Goal: Task Accomplishment & Management: Complete application form

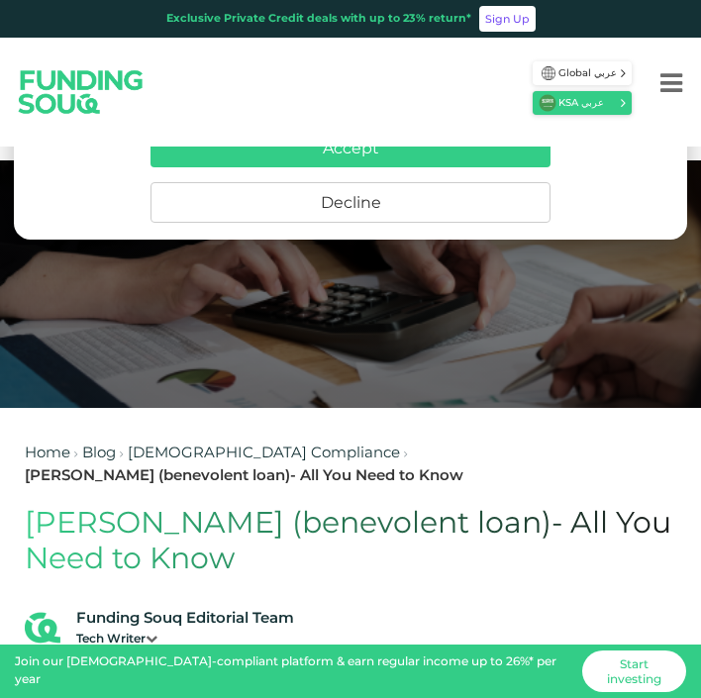
click at [474, 155] on button "Accept" at bounding box center [351, 148] width 400 height 39
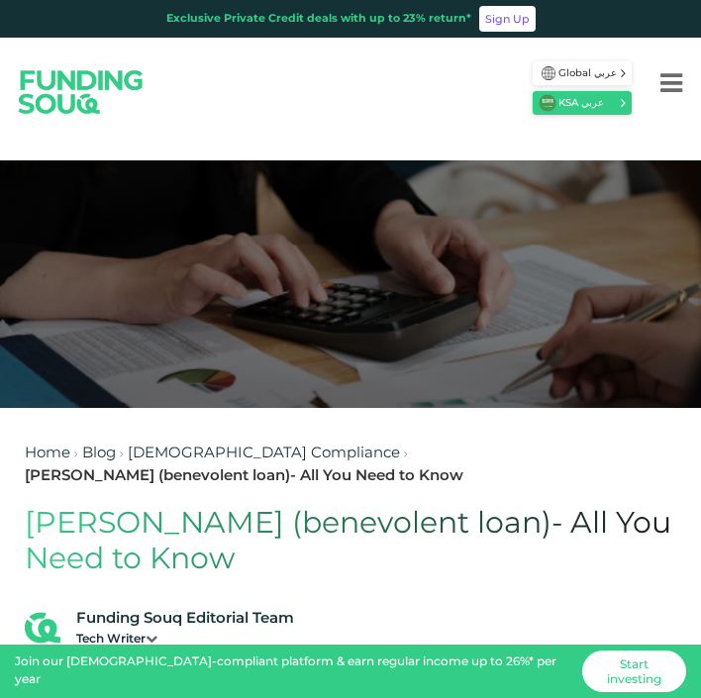
click at [218, 524] on h1 "Al Qard al Hasan (benevolent loan)- All You Need to Know" at bounding box center [351, 542] width 652 height 71
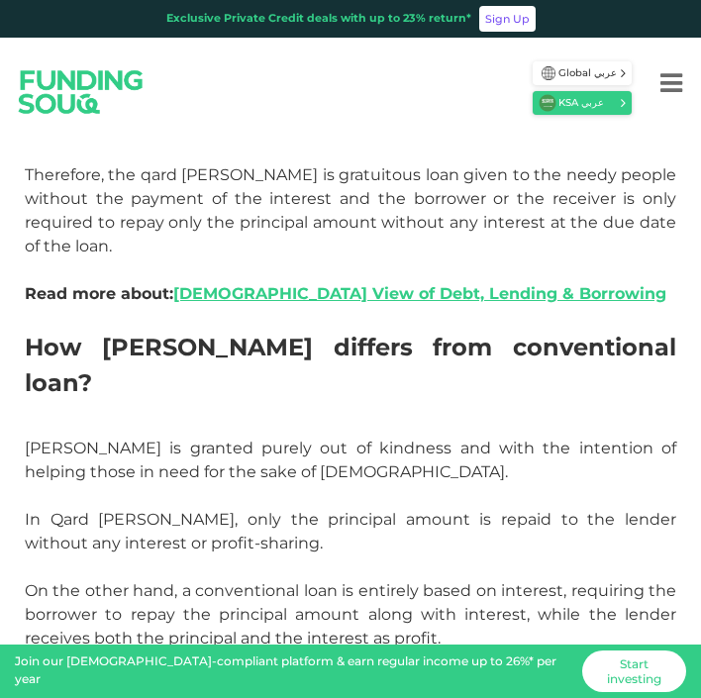
scroll to position [1287, 0]
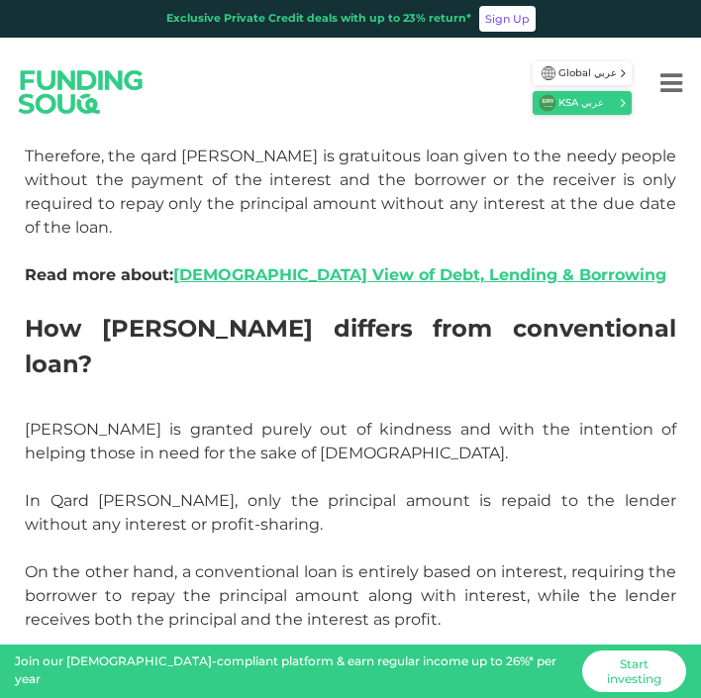
click at [664, 86] on icon "Menu" at bounding box center [672, 83] width 22 height 26
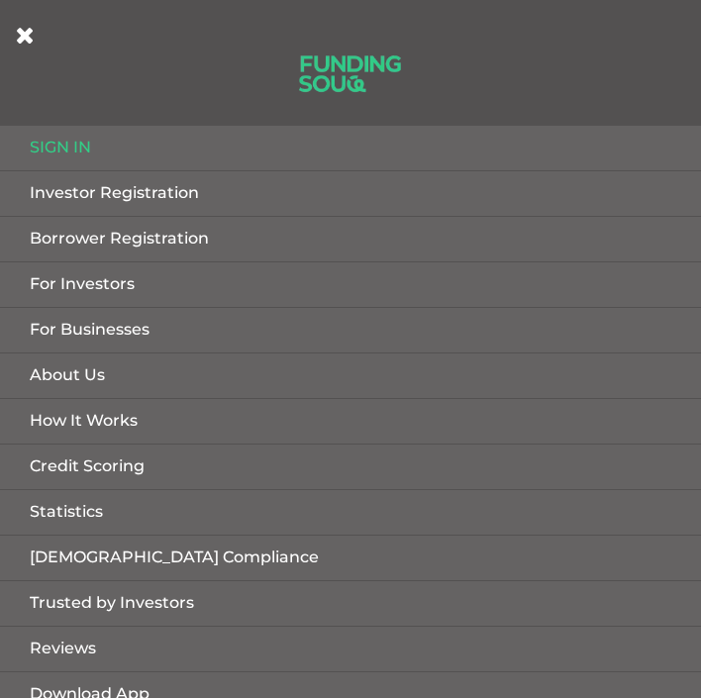
scroll to position [9, 0]
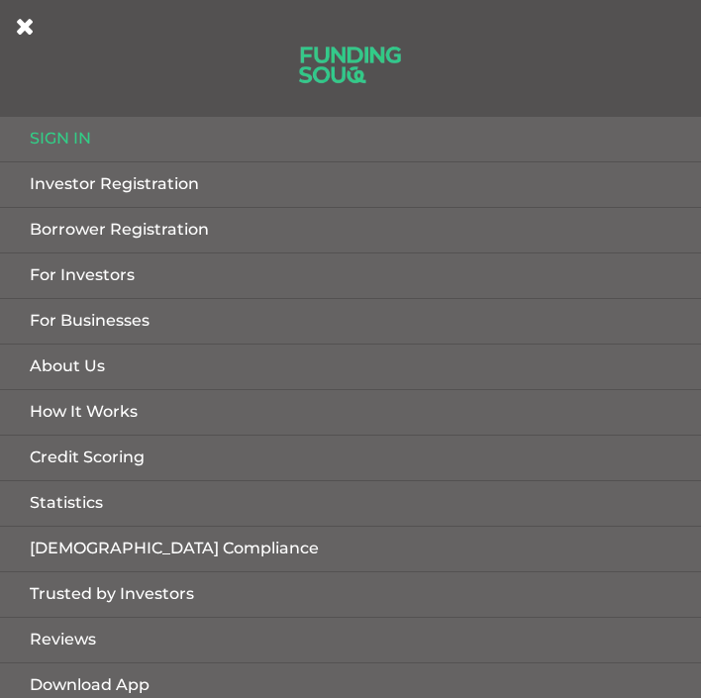
click at [108, 235] on link "Borrower Registration" at bounding box center [350, 230] width 701 height 45
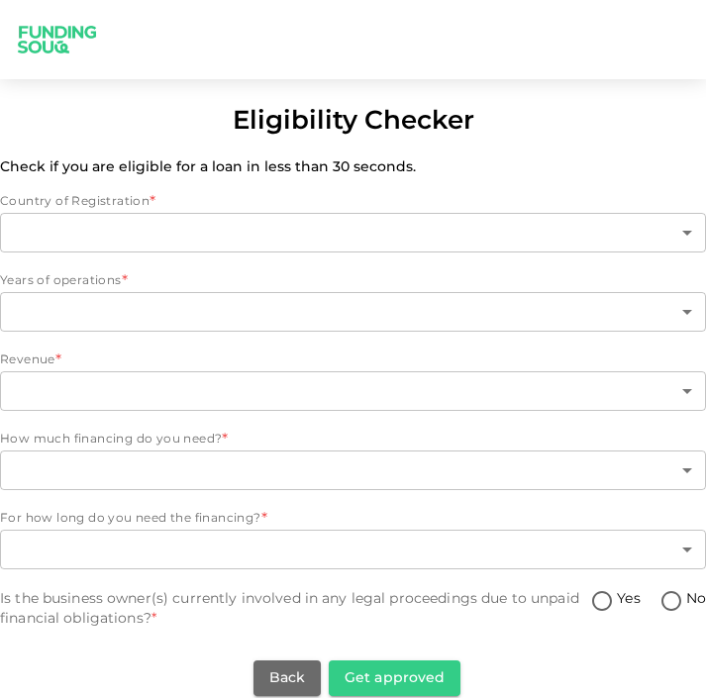
type input "2"
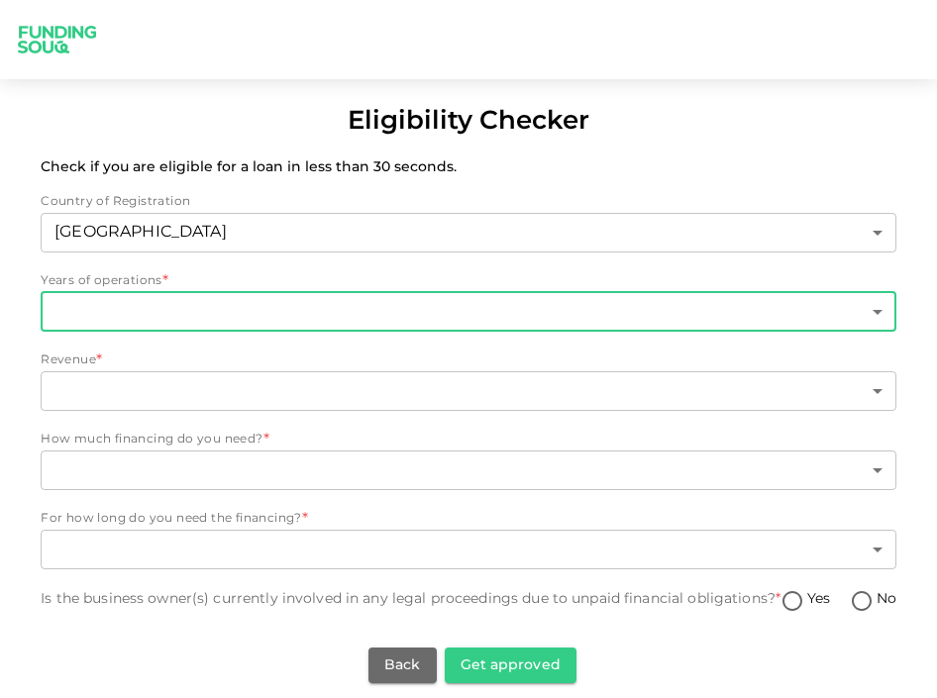
click at [325, 312] on body "Eligibility Checker Check if you are eligible for a loan in less than 30 second…" at bounding box center [468, 349] width 937 height 698
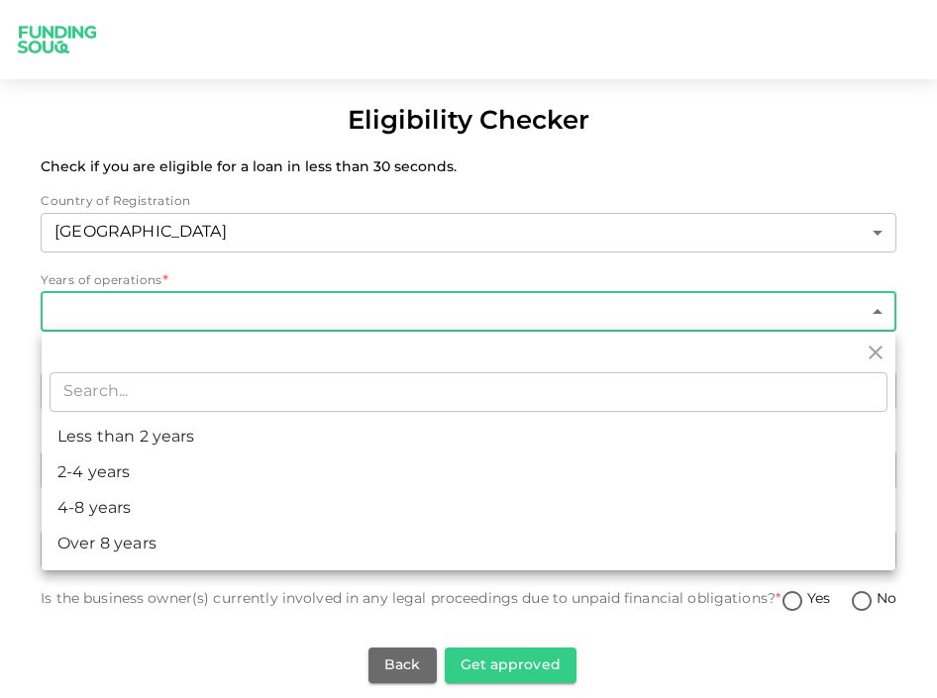
click at [409, 657] on div at bounding box center [468, 349] width 937 height 698
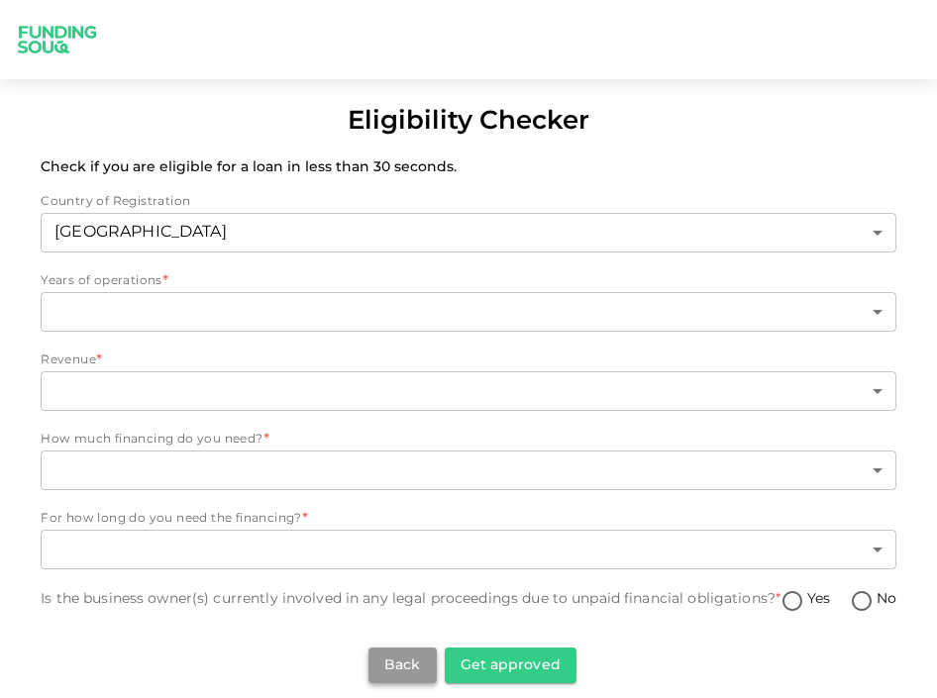
click at [411, 659] on button "Back" at bounding box center [401, 666] width 67 height 36
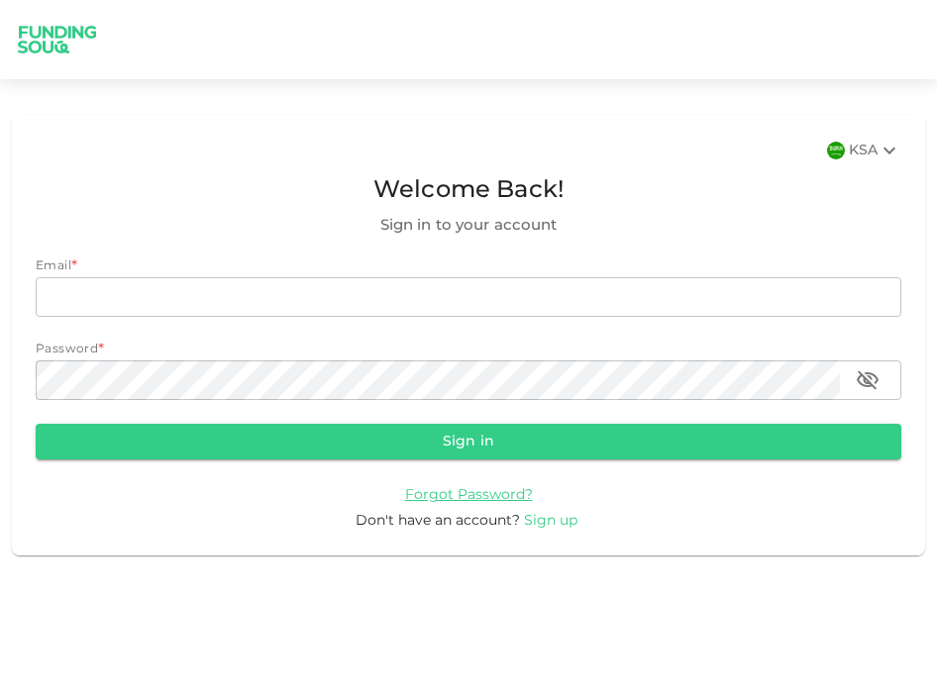
click at [545, 524] on span "Sign up" at bounding box center [550, 521] width 53 height 14
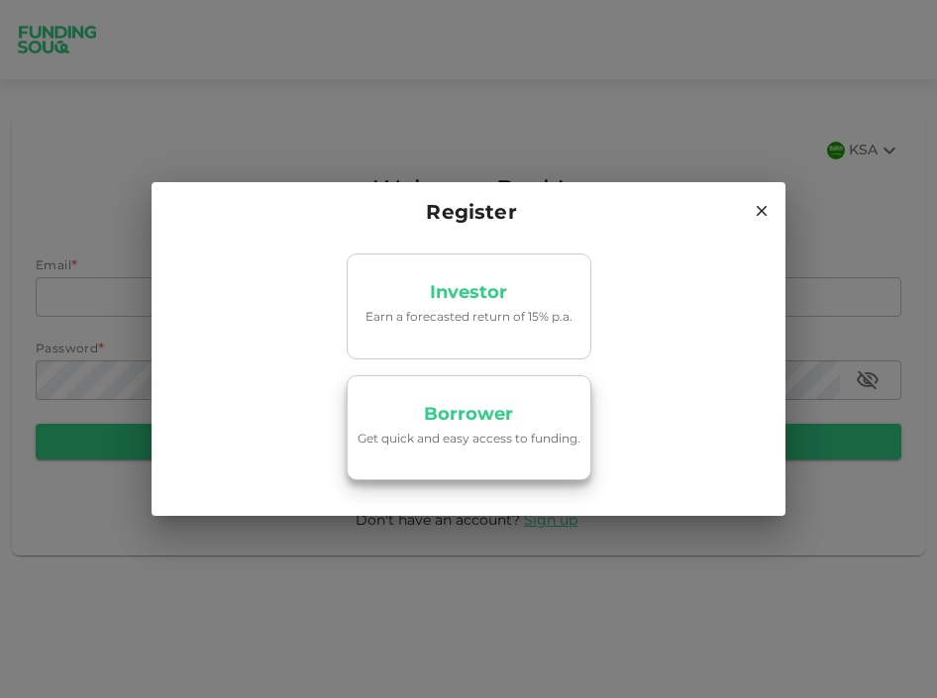
click at [526, 420] on link "Borrower Get quick and easy access to funding." at bounding box center [469, 427] width 245 height 105
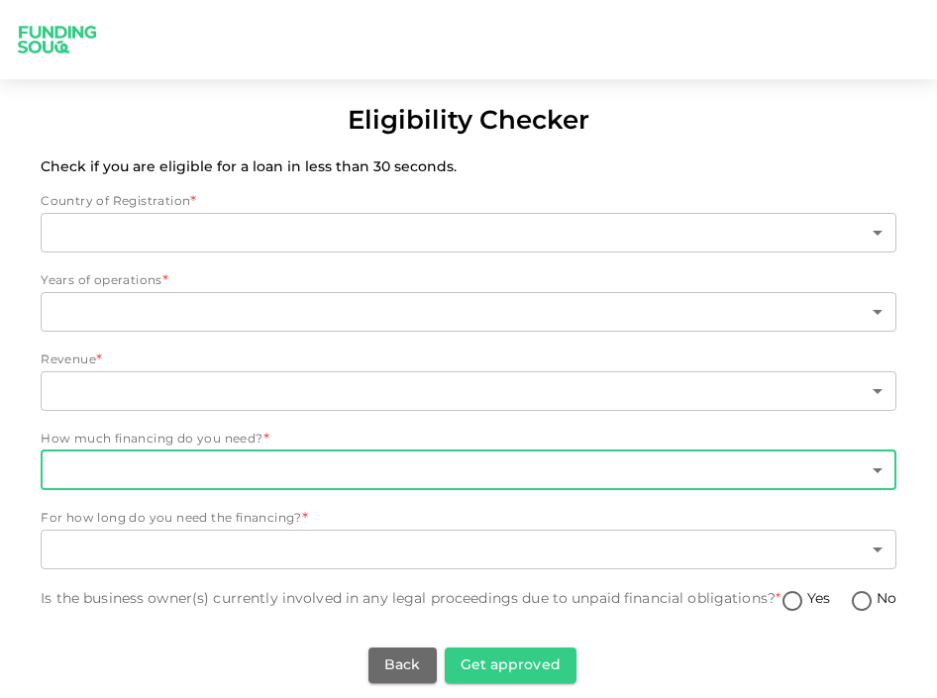
type input "2"
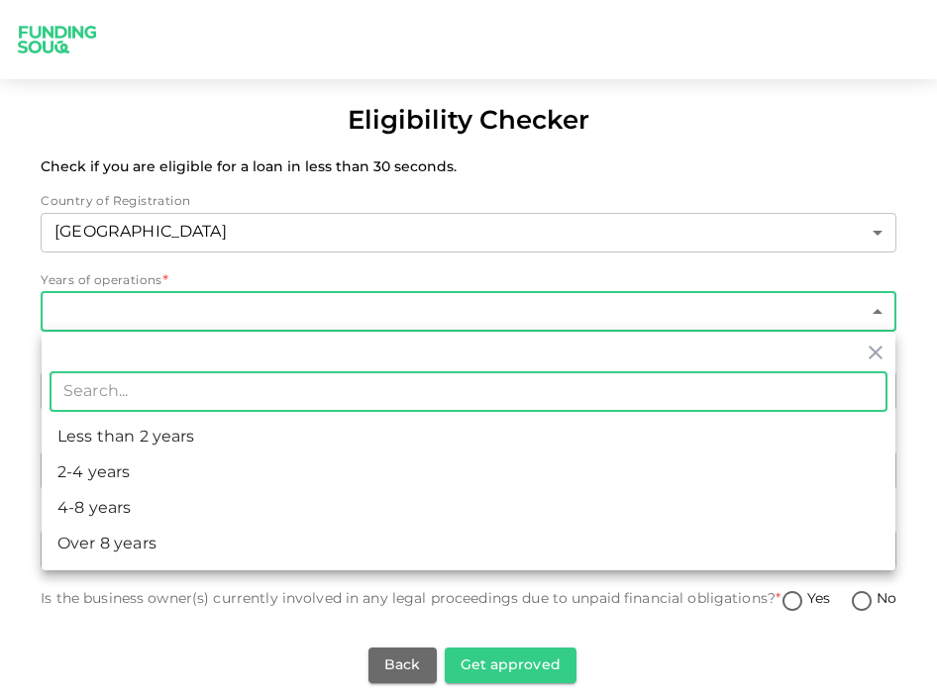
click at [514, 325] on body "Eligibility Checker Check if you are eligible for a loan in less than 30 second…" at bounding box center [468, 349] width 937 height 698
click at [367, 509] on li "4-8 years" at bounding box center [469, 509] width 854 height 36
type input "3"
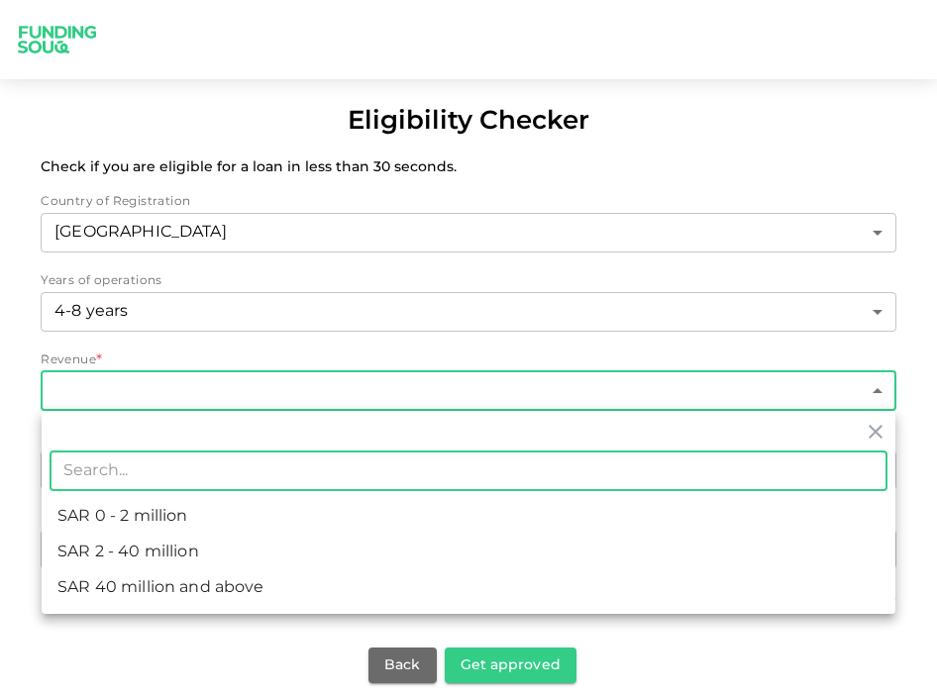
click at [383, 405] on body "Eligibility Checker Check if you are eligible for a loan in less than 30 second…" at bounding box center [468, 349] width 937 height 698
click at [303, 542] on li "ʢ 2 - 40 million" at bounding box center [469, 553] width 854 height 36
type input "2"
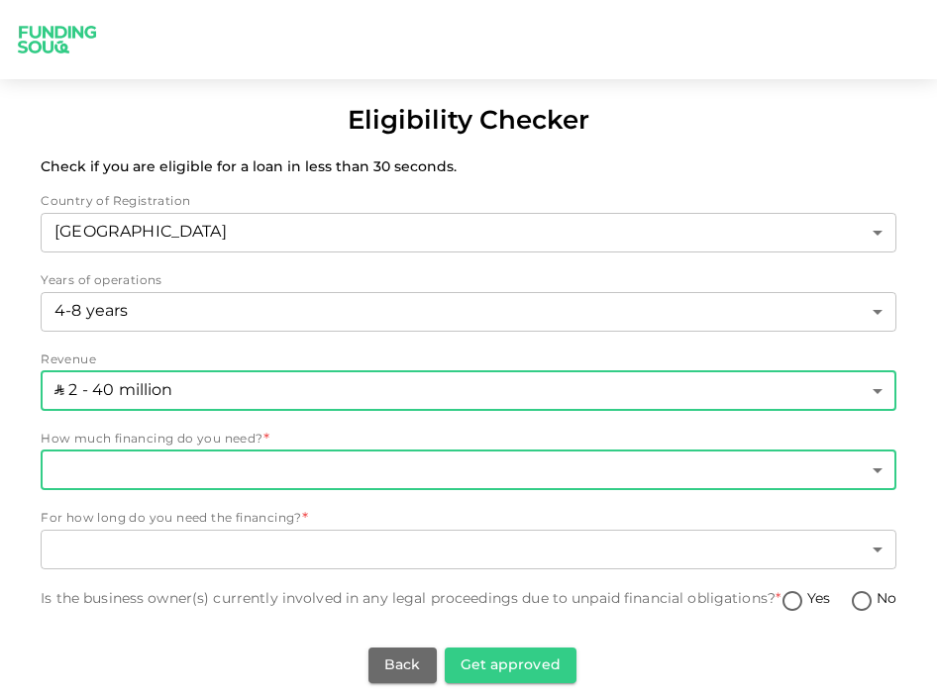
click at [316, 474] on body "Eligibility Checker Check if you are eligible for a loan in less than 30 second…" at bounding box center [468, 349] width 937 height 698
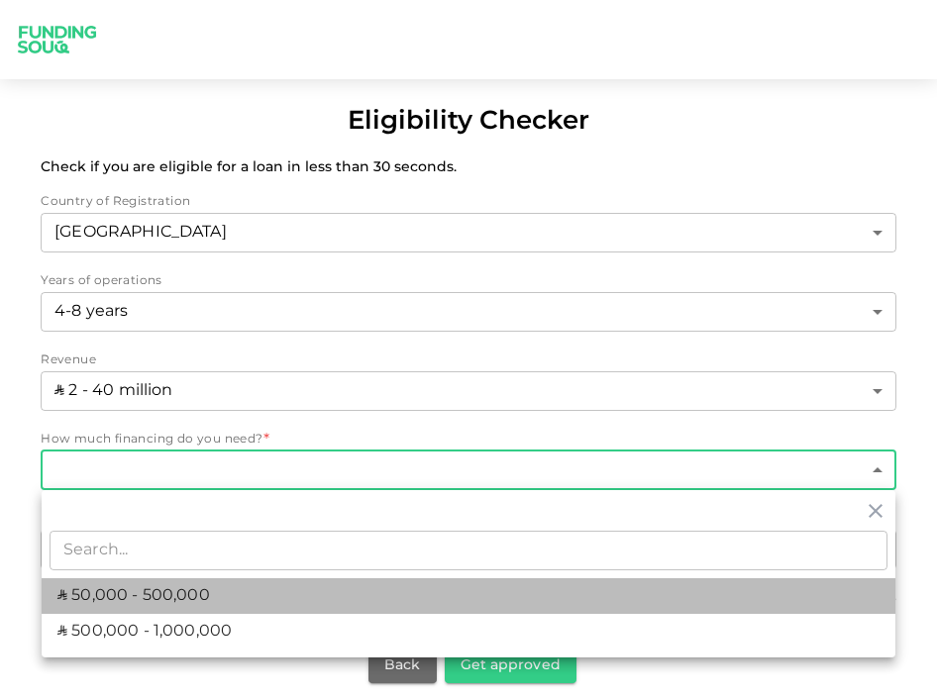
click at [239, 591] on li "ʢ 50,000 - 500,000" at bounding box center [469, 596] width 854 height 36
type input "1"
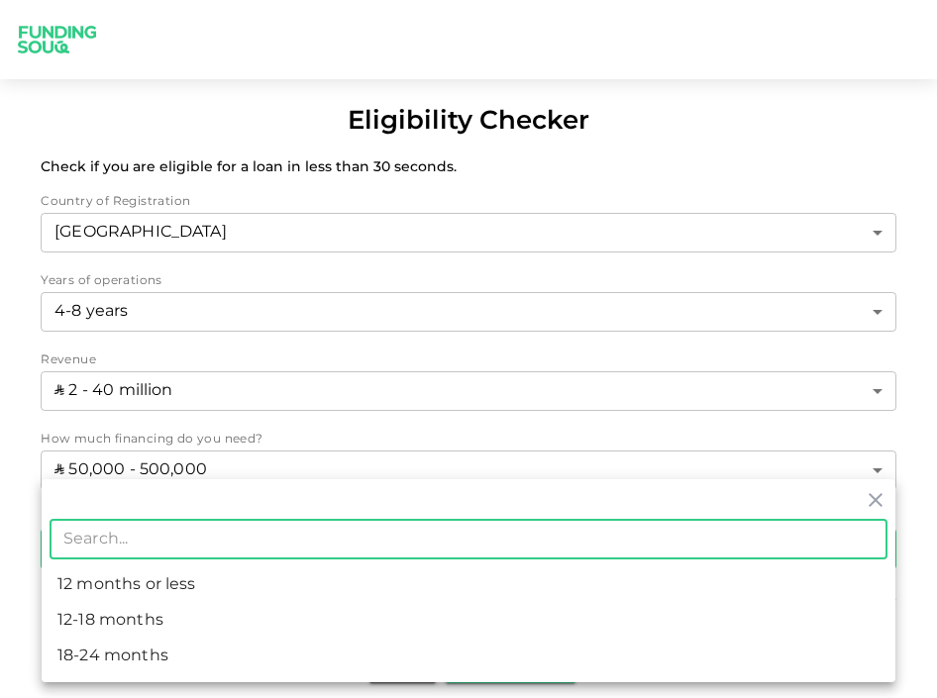
click at [255, 541] on body "Eligibility Checker Check if you are eligible for a loan in less than 30 second…" at bounding box center [468, 349] width 937 height 698
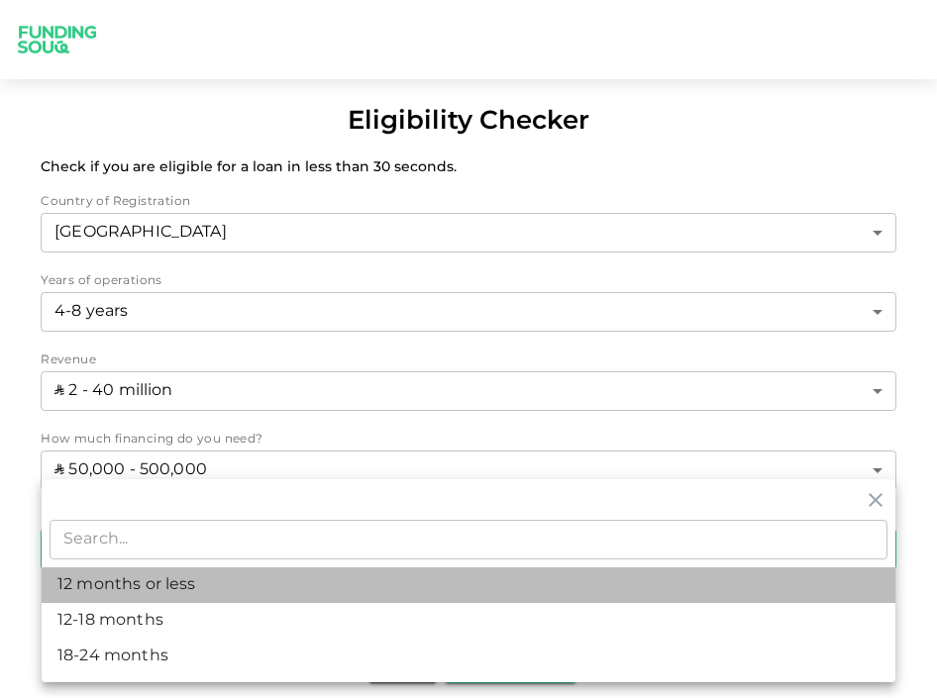
click at [228, 593] on li "12 months or less" at bounding box center [469, 586] width 854 height 36
type input "1"
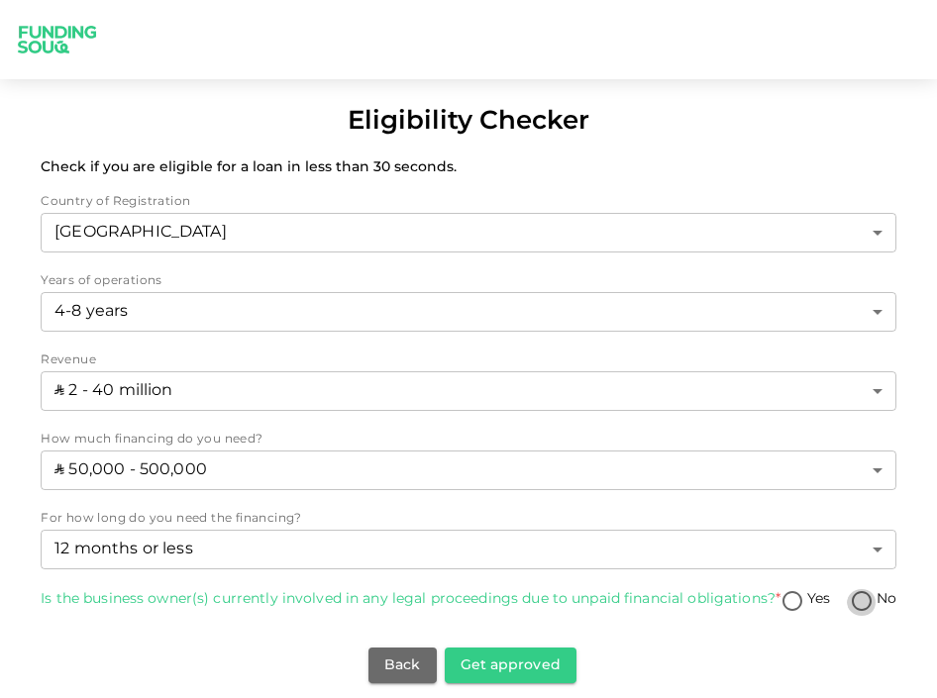
click at [705, 602] on input "No" at bounding box center [862, 602] width 30 height 27
radio input "true"
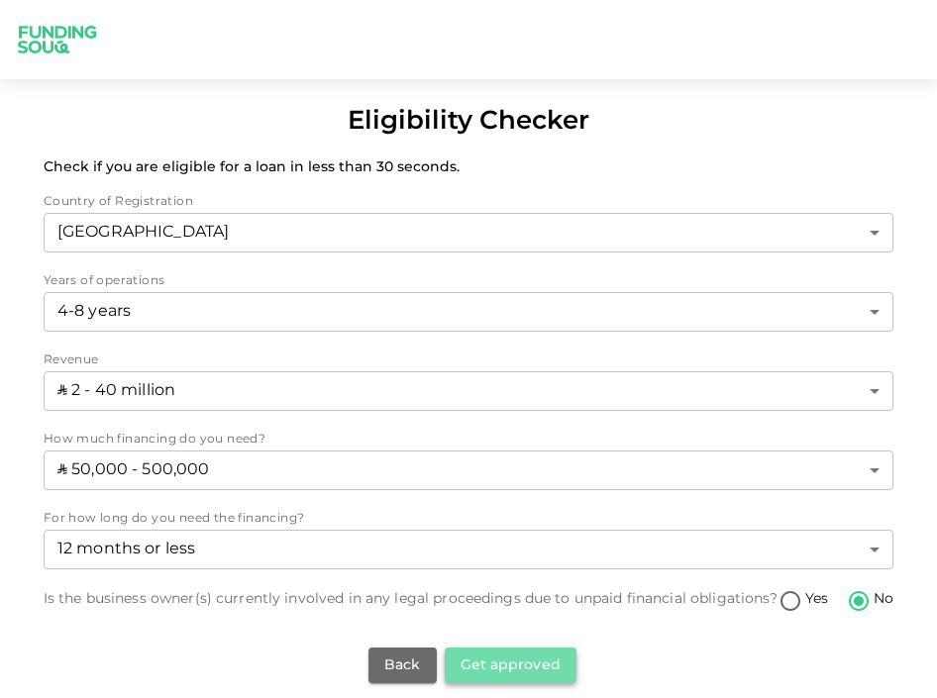
click at [573, 668] on button "Get approved" at bounding box center [511, 666] width 132 height 36
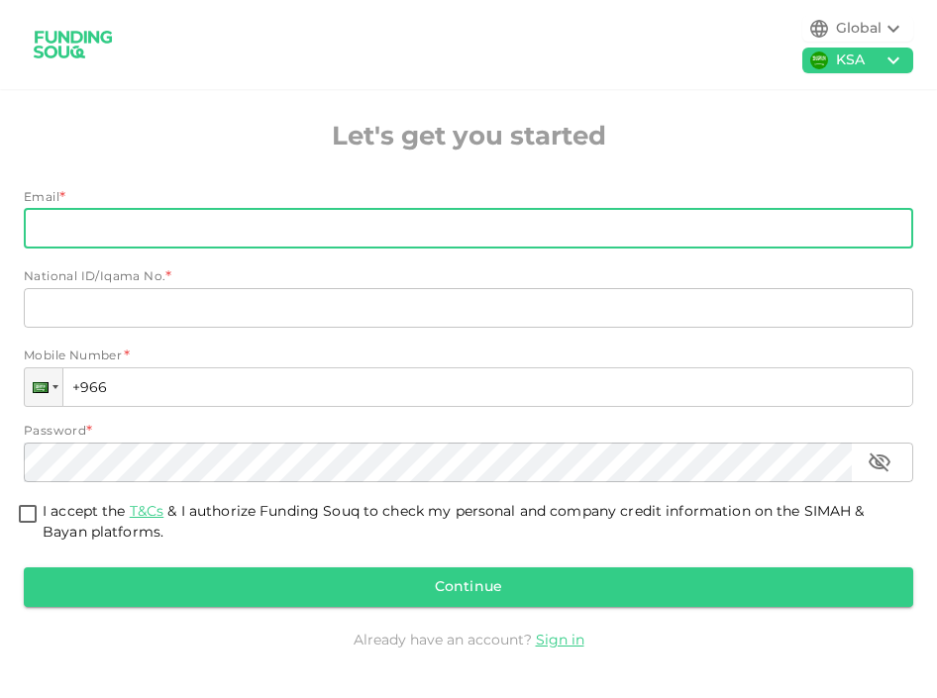
click at [473, 245] on input "Email" at bounding box center [458, 229] width 868 height 40
type input "[EMAIL_ADDRESS][DOMAIN_NAME]"
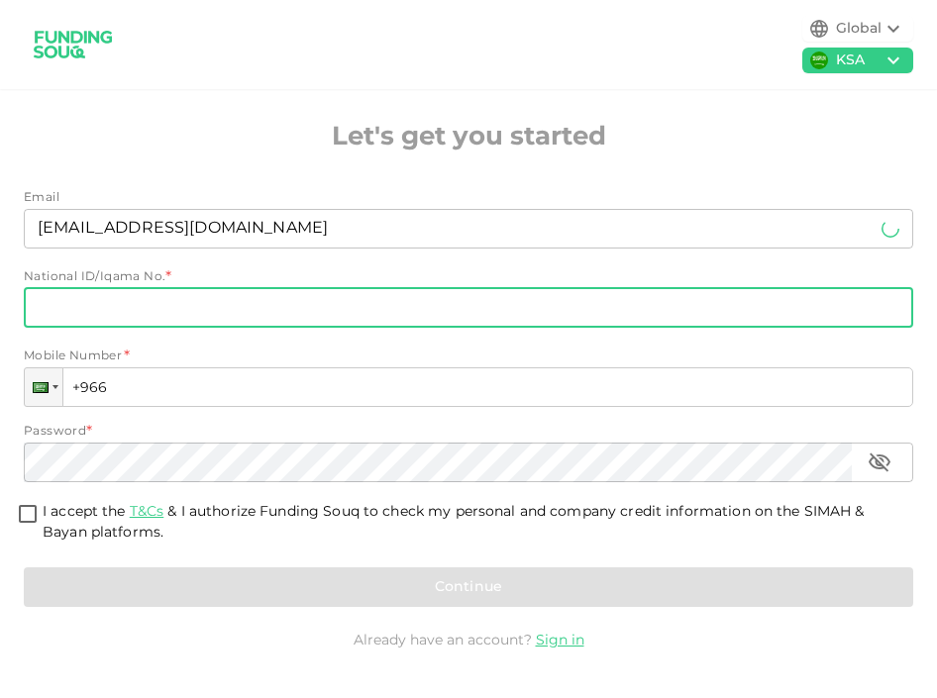
click at [268, 315] on input "National ID/Iqama No." at bounding box center [468, 308] width 889 height 40
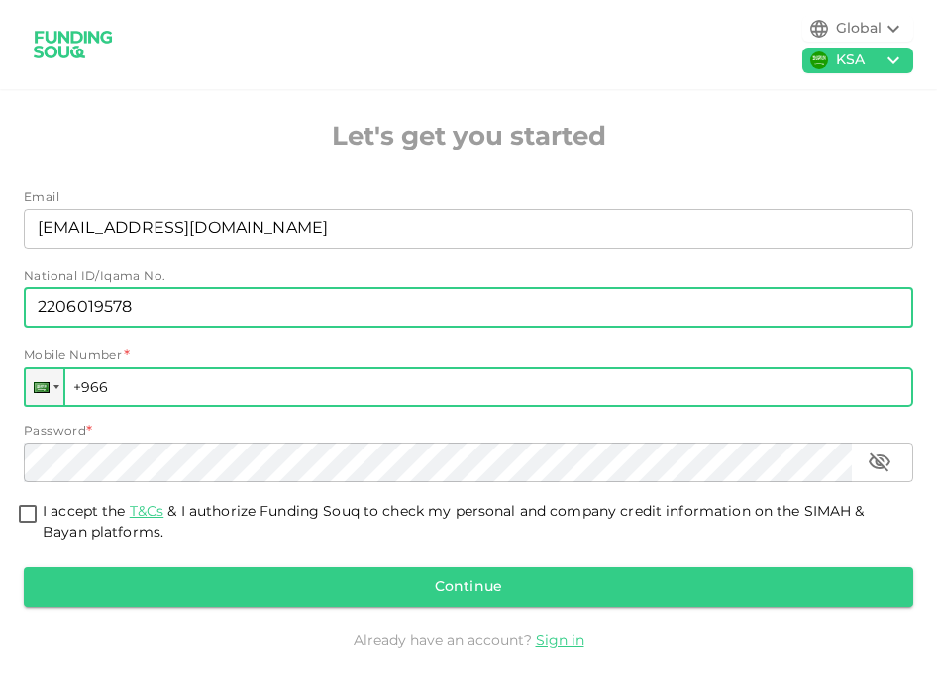
type input "2206019578"
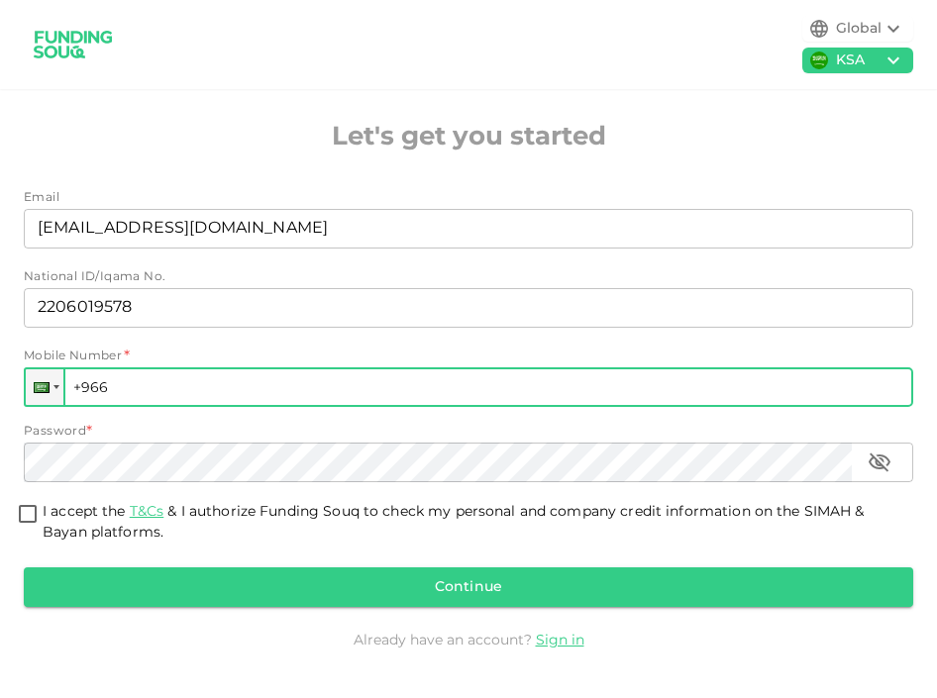
click at [253, 392] on input "+966" at bounding box center [468, 387] width 889 height 40
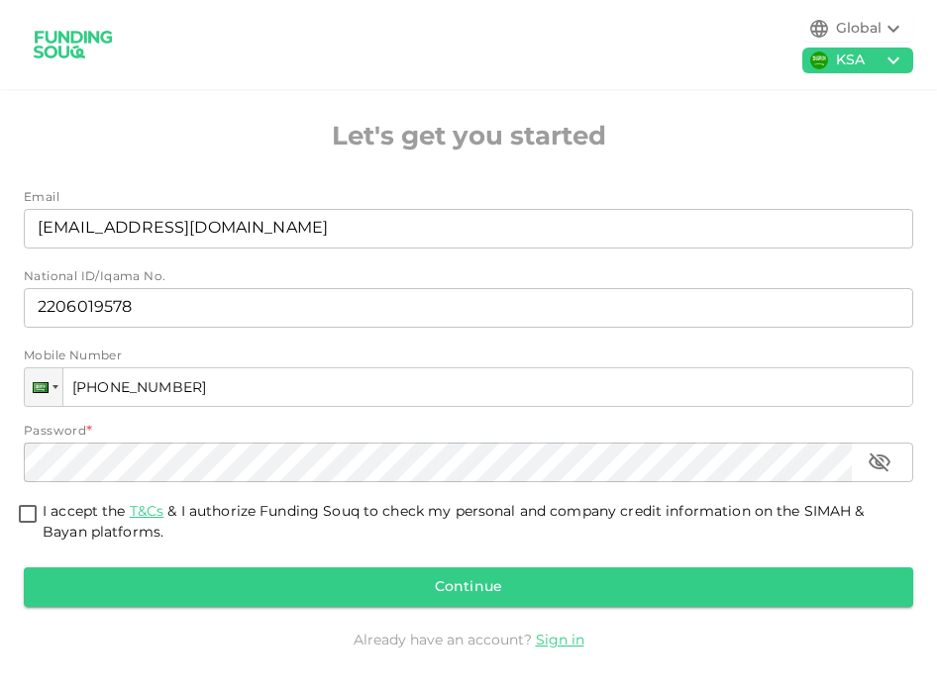
type input "[PHONE_NUMBER]"
click at [239, 528] on span "I accept the T&Cs & I authorize Funding Souq to check my personal and company c…" at bounding box center [470, 523] width 855 height 42
click at [43, 528] on input "I accept the T&Cs & I authorize Funding Souq to check my personal and company c…" at bounding box center [28, 515] width 30 height 27
checkbox input "true"
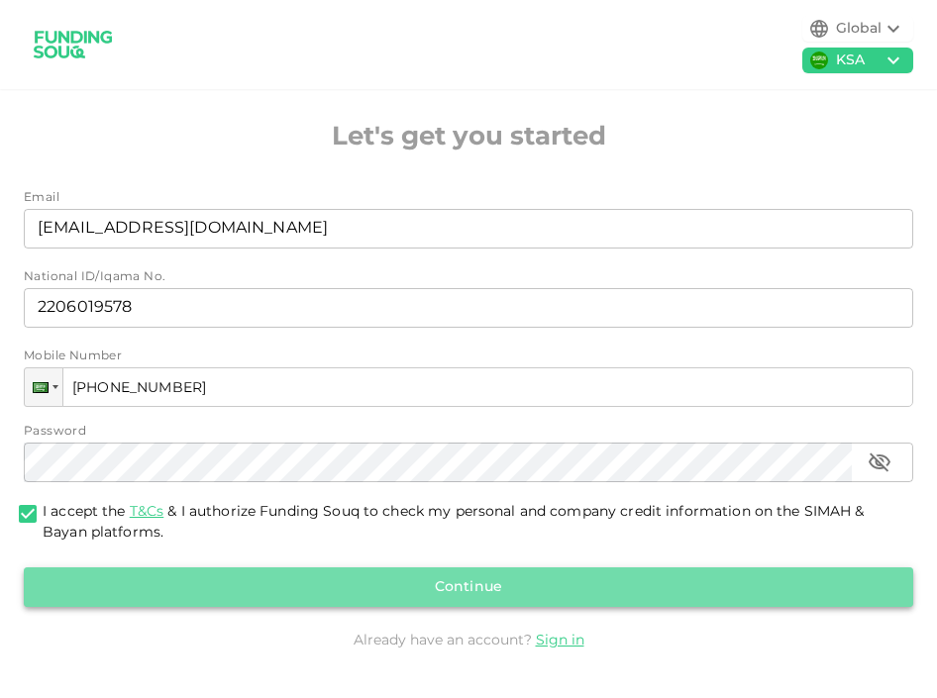
click at [239, 596] on button "Continue" at bounding box center [468, 588] width 889 height 40
